Goal: Download file/media

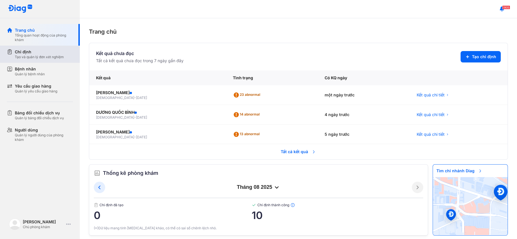
click at [37, 57] on div "Tạo và quản lý đơn xét nghiệm" at bounding box center [39, 57] width 49 height 5
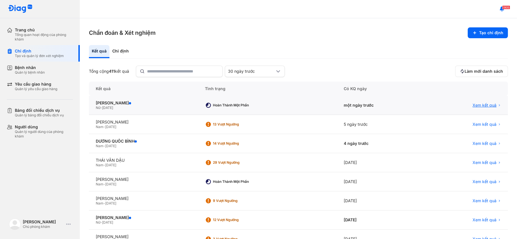
click at [474, 105] on span "Xem kết quả" at bounding box center [484, 105] width 24 height 5
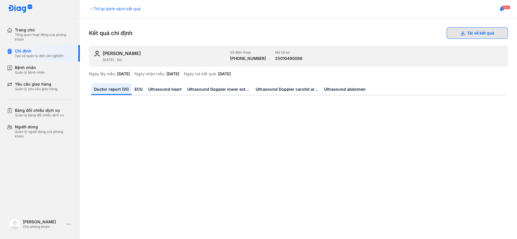
click at [467, 32] on button "Tải về kết quả" at bounding box center [476, 32] width 61 height 11
